Goal: Information Seeking & Learning: Get advice/opinions

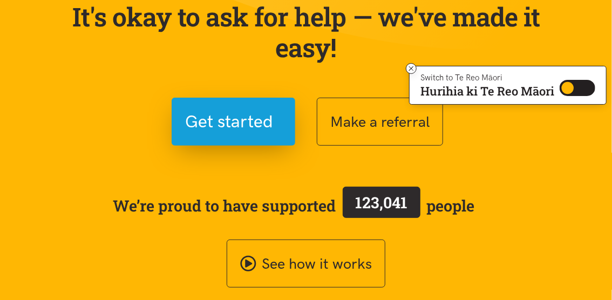
scroll to position [162, 0]
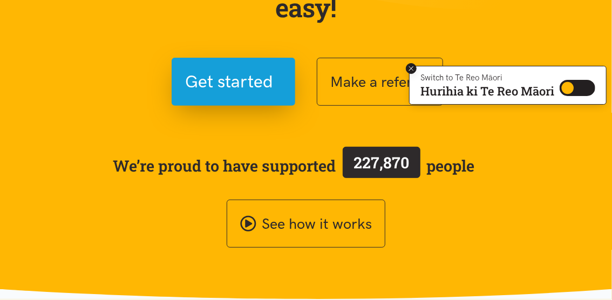
click at [413, 69] on icon at bounding box center [412, 69] width 8 height 8
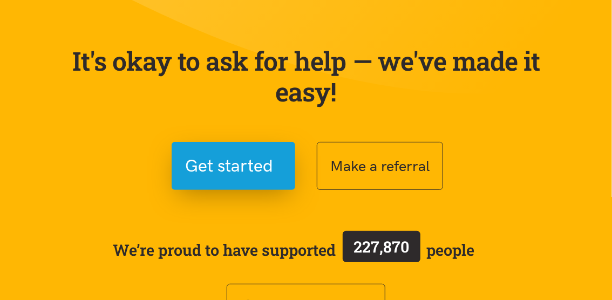
scroll to position [0, 0]
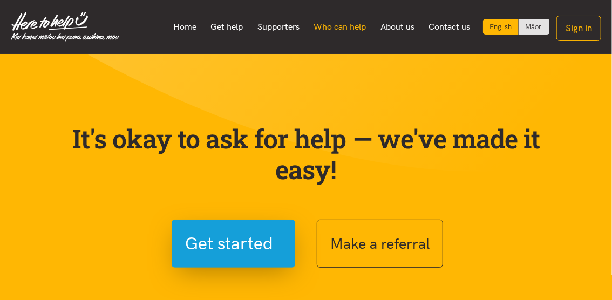
click at [348, 24] on link "Who can help" at bounding box center [340, 27] width 67 height 23
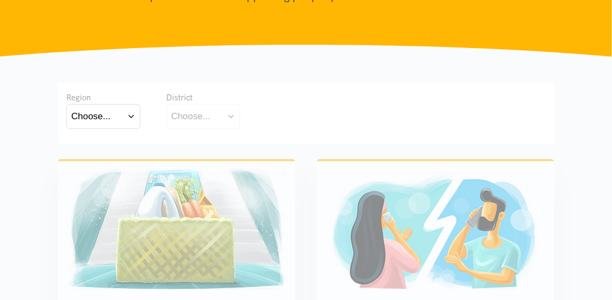
scroll to position [162, 0]
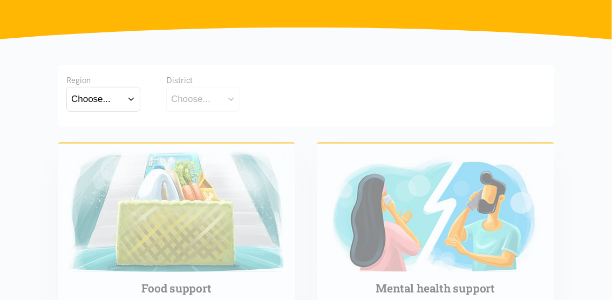
click at [230, 98] on button "Choose..." at bounding box center [203, 99] width 74 height 24
click at [134, 99] on button "Choose..." at bounding box center [103, 99] width 74 height 24
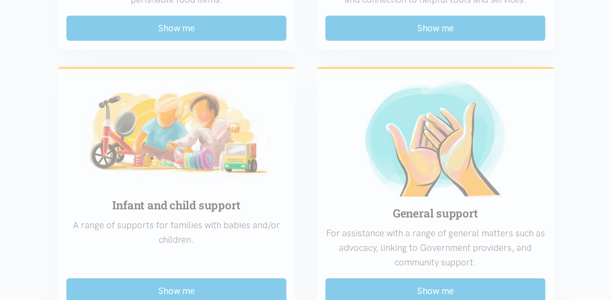
scroll to position [540, 0]
